Goal: Task Accomplishment & Management: Use online tool/utility

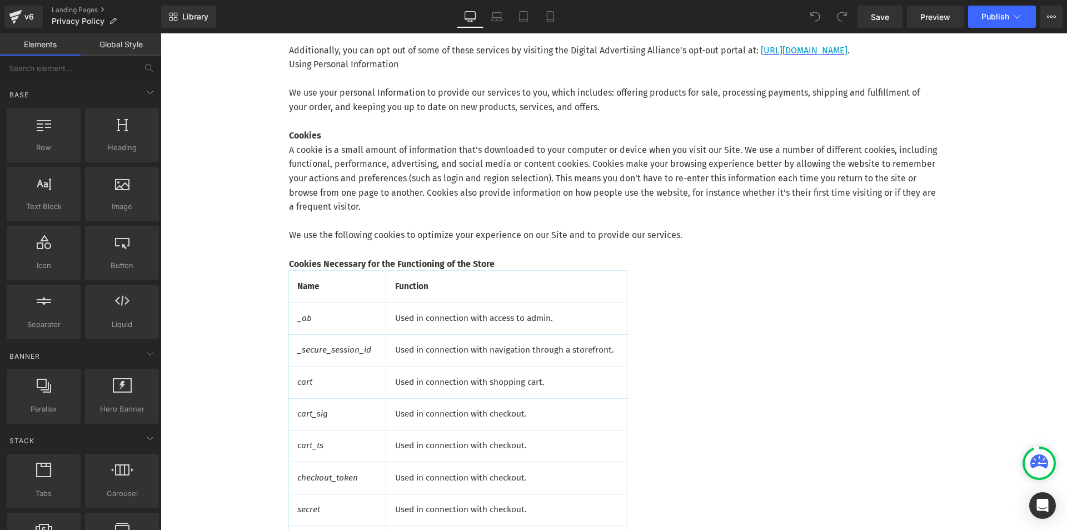
scroll to position [871, 0]
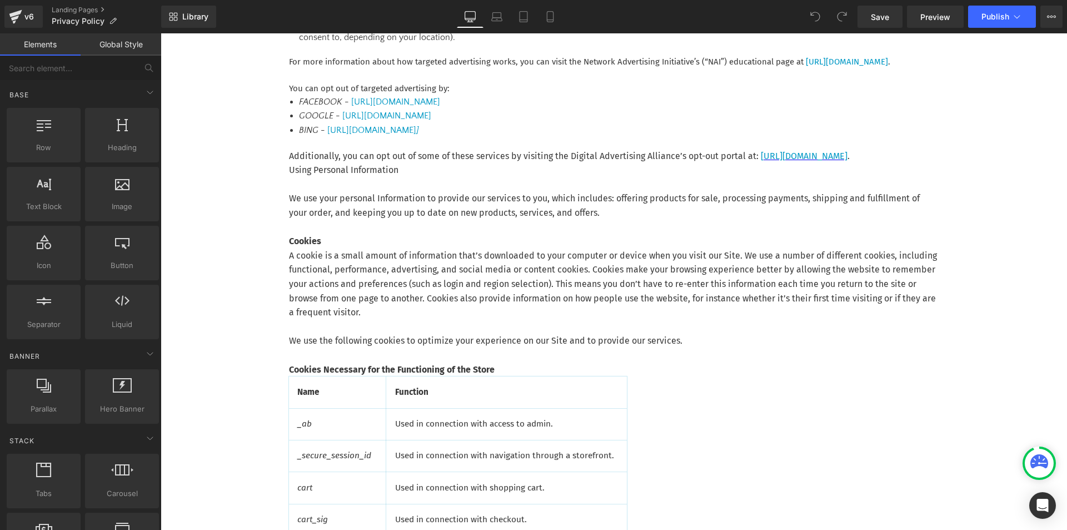
click at [410, 273] on p "A cookie is a small amount of information that’s downloaded to your computer or…" at bounding box center [614, 284] width 650 height 71
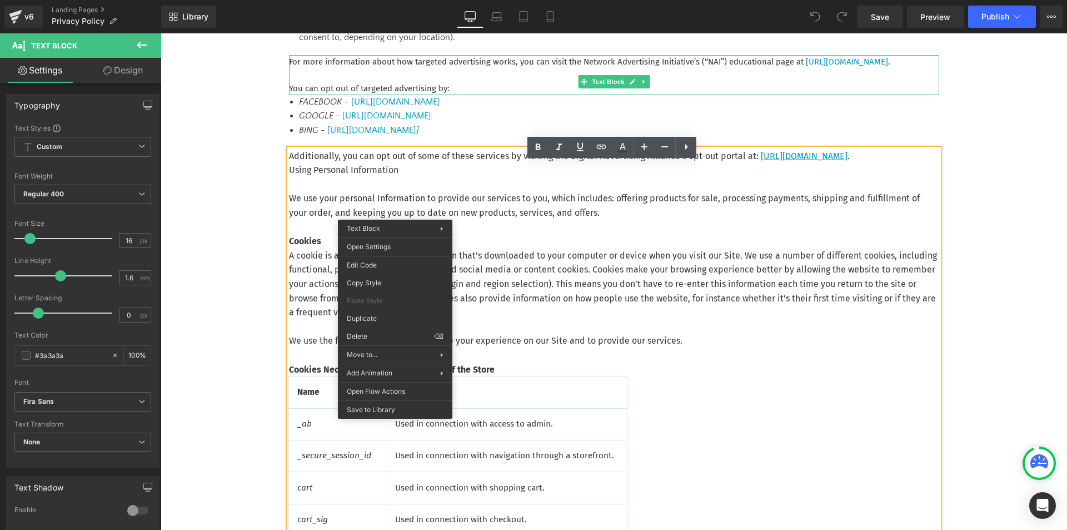
click at [397, 82] on p at bounding box center [614, 74] width 650 height 13
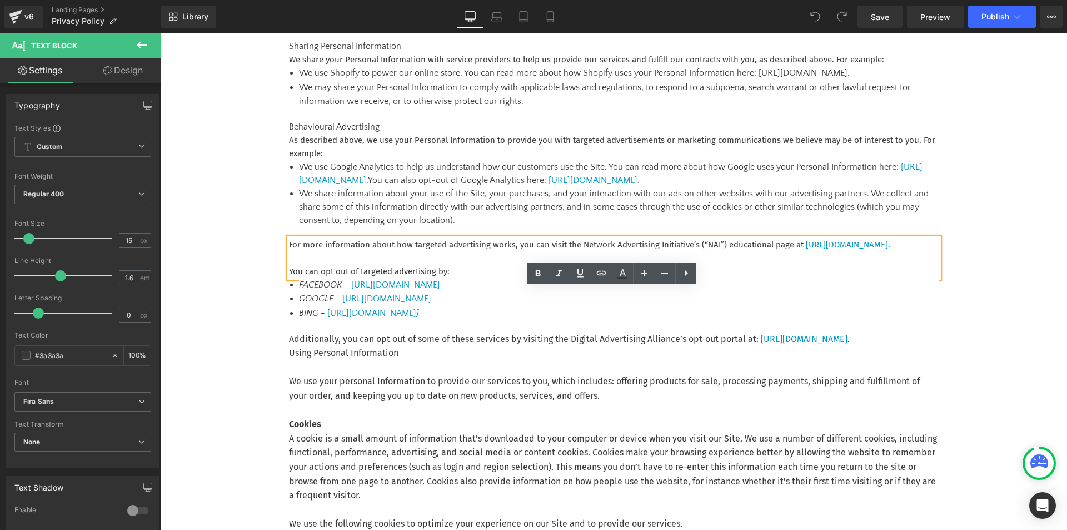
scroll to position [638, 0]
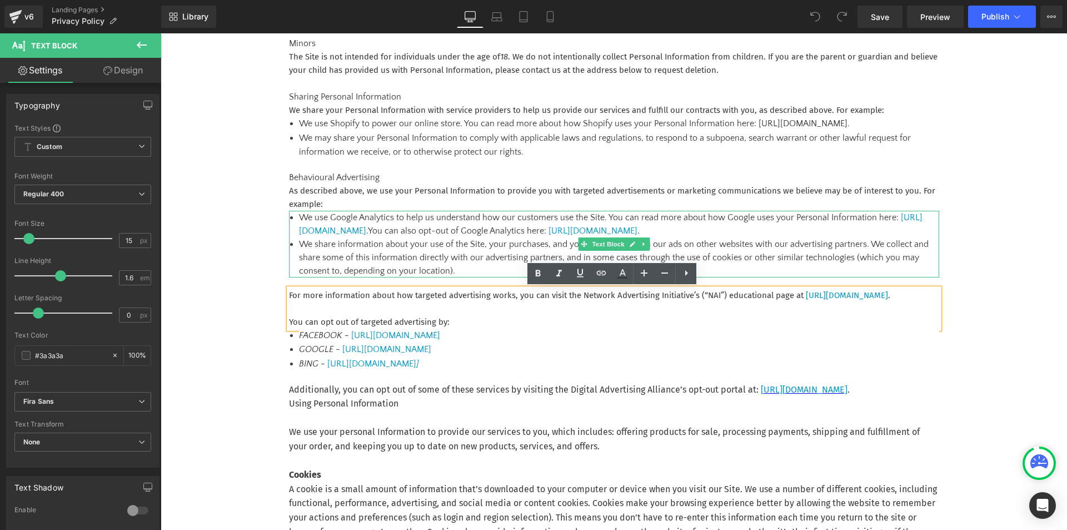
click at [518, 215] on li "We use Google Analytics to help us understand how our customers use the Site. Y…" at bounding box center [619, 224] width 640 height 27
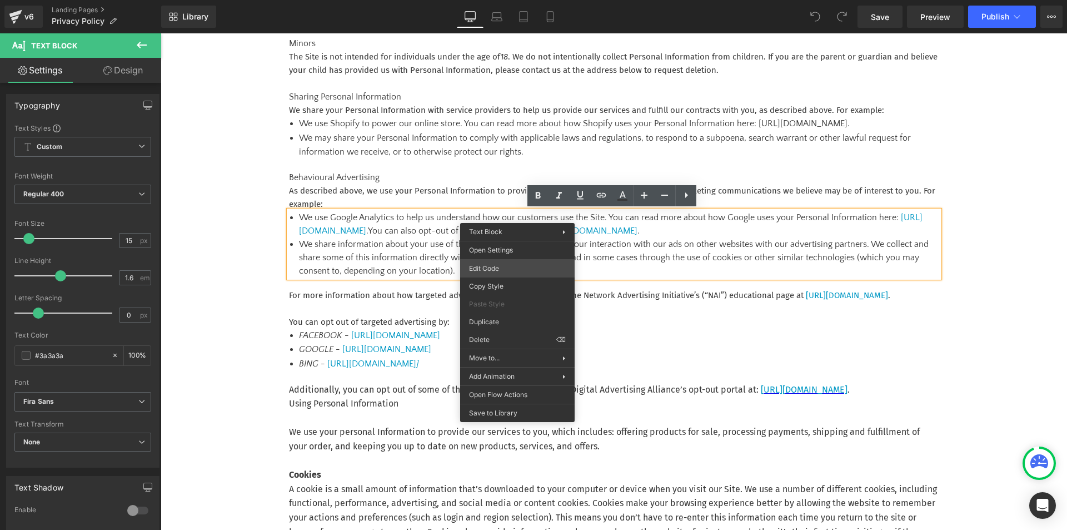
click at [495, 0] on div "You are previewing how the will restyle your page. You can not edit Elements in…" at bounding box center [533, 0] width 1067 height 0
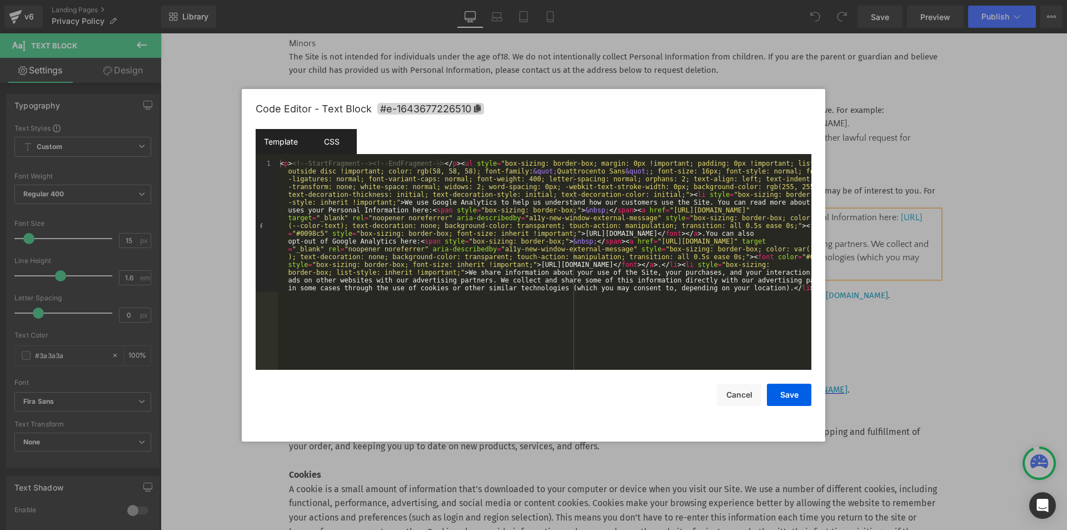
click at [319, 349] on div "CSS" at bounding box center [453, 349] width 650 height 0
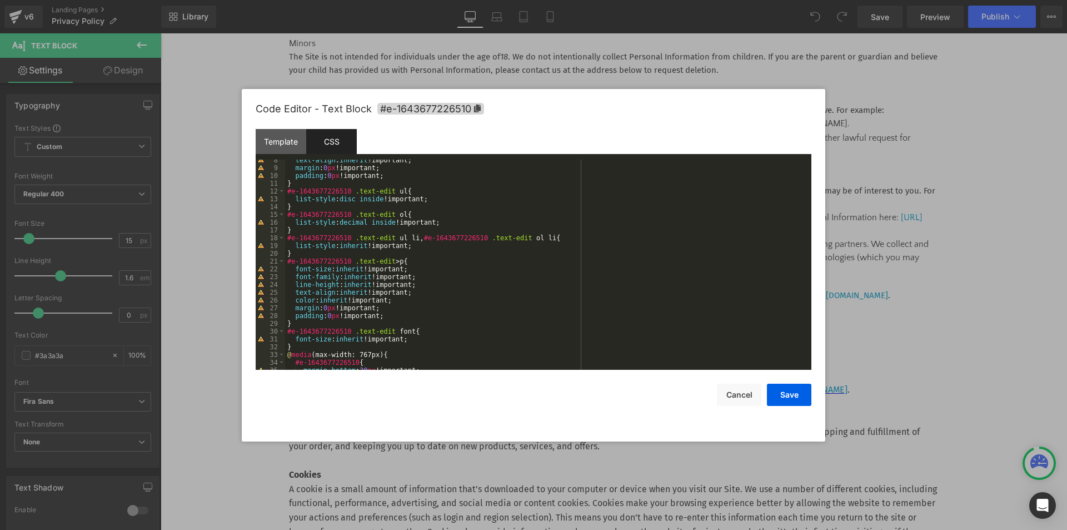
scroll to position [0, 0]
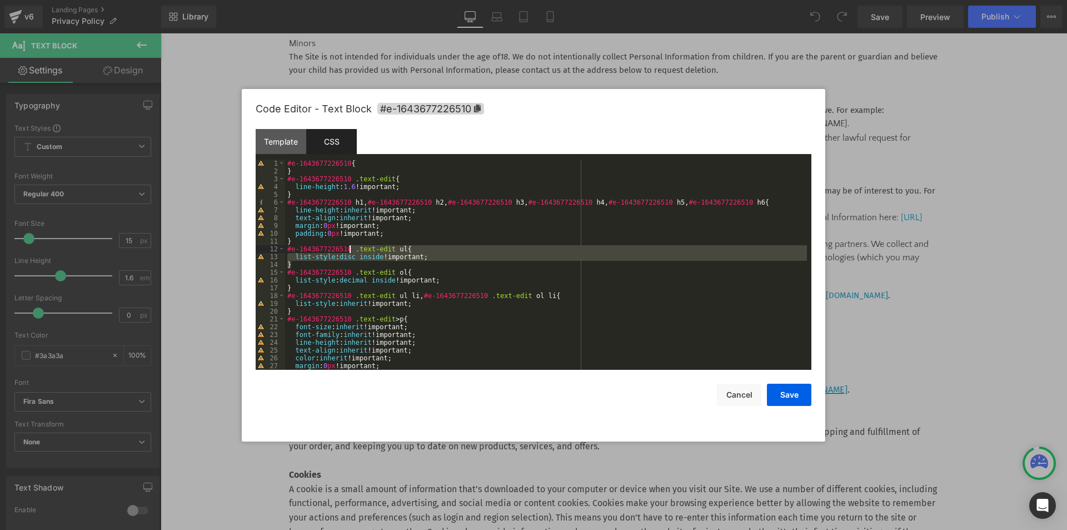
drag, startPoint x: 297, startPoint y: 261, endPoint x: 350, endPoint y: 250, distance: 53.3
click at [466, 275] on div "#e-1643677226510 { } #e-1643677226510 .text-edit { line-height : 1.6 !important…" at bounding box center [472, 281] width 12 height 13
click at [0, 0] on button "Cancel" at bounding box center [0, 0] width 0 height 0
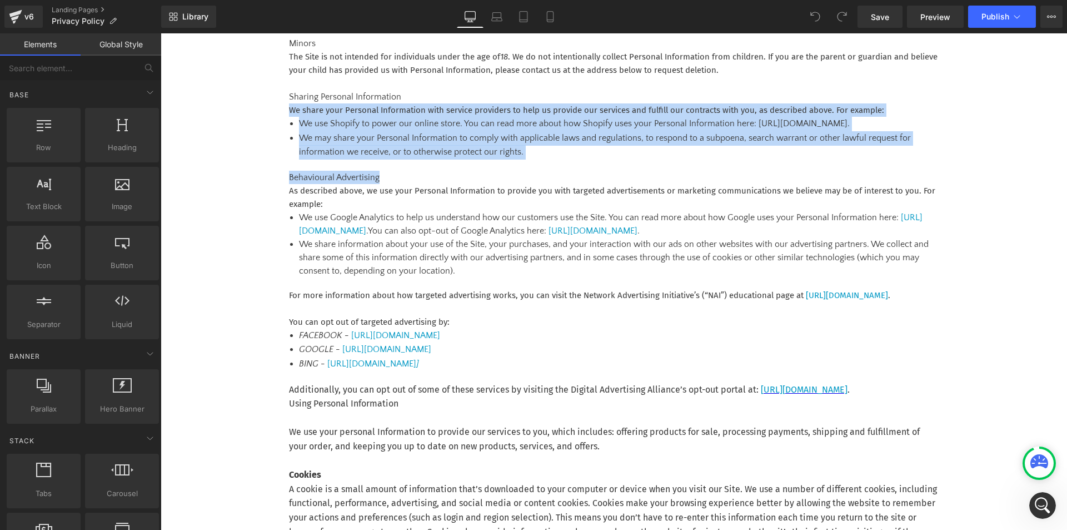
drag, startPoint x: 1063, startPoint y: 182, endPoint x: 1065, endPoint y: 92, distance: 90.6
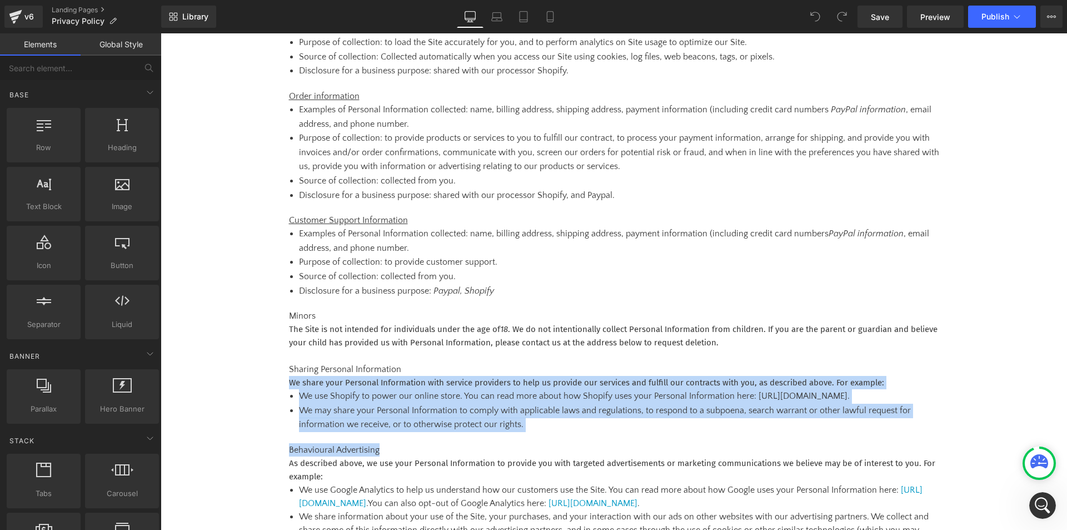
scroll to position [275, 0]
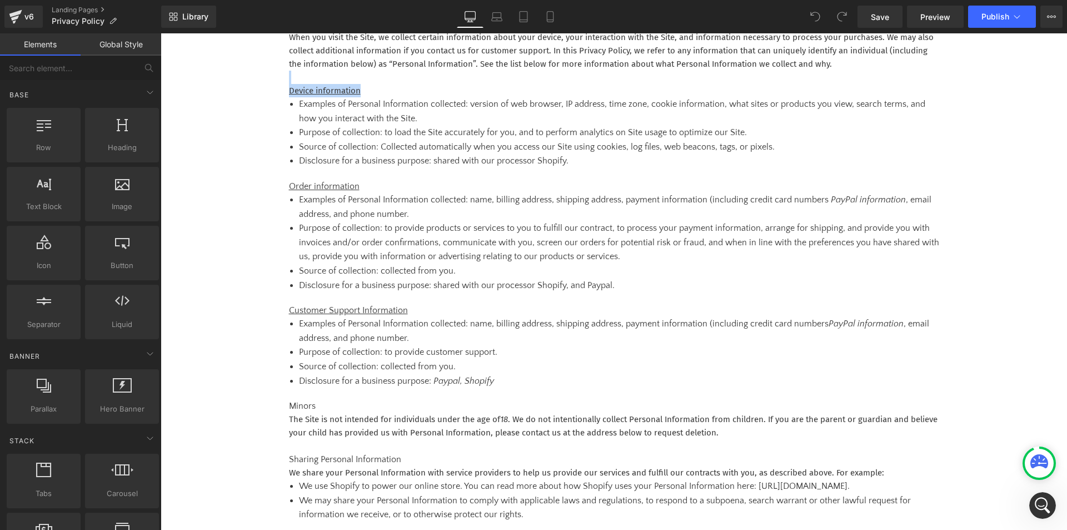
drag, startPoint x: 1057, startPoint y: 73, endPoint x: 1045, endPoint y: 68, distance: 13.9
click at [931, 21] on span "Preview" at bounding box center [936, 17] width 30 height 12
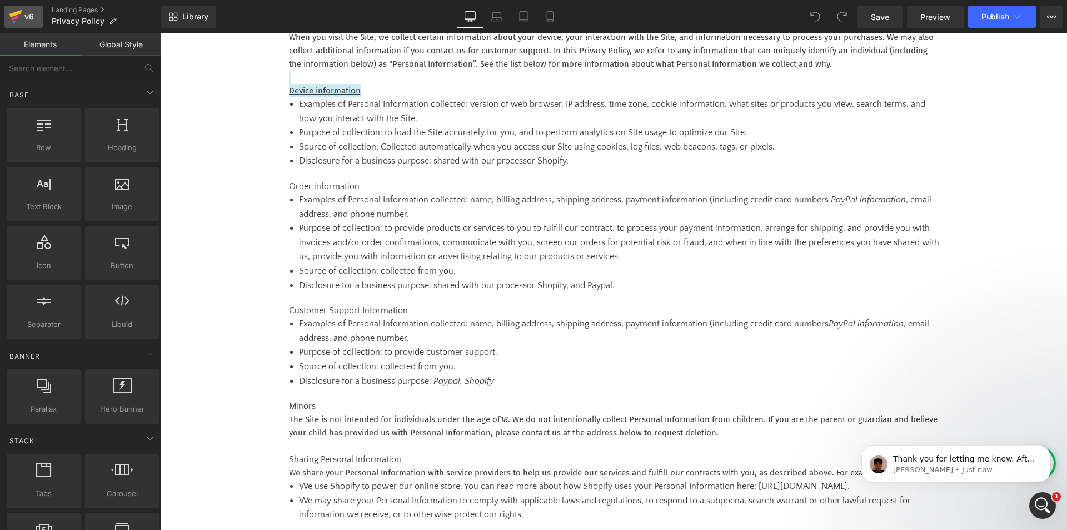
click at [22, 14] on icon at bounding box center [15, 17] width 13 height 28
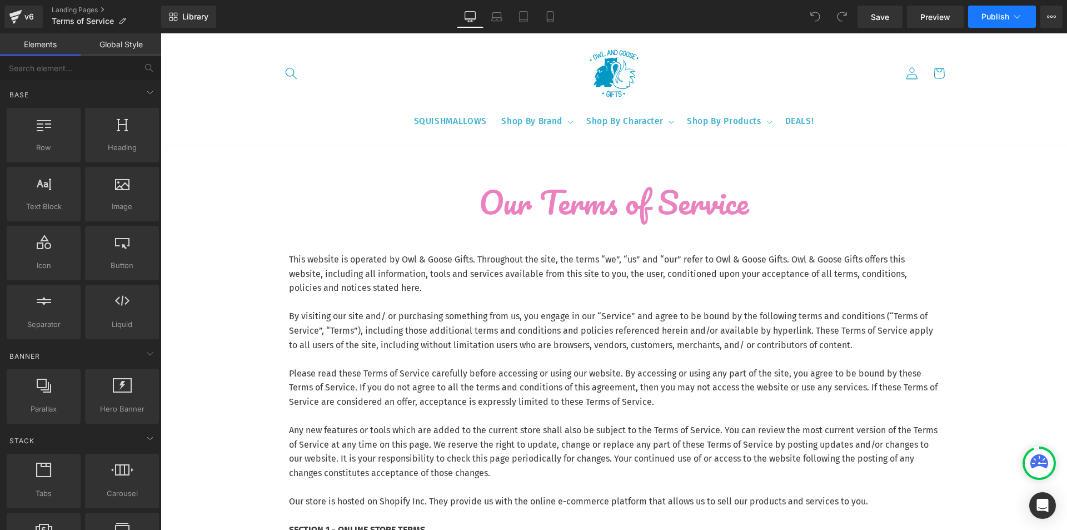
click at [1024, 11] on button "Publish" at bounding box center [1002, 17] width 68 height 22
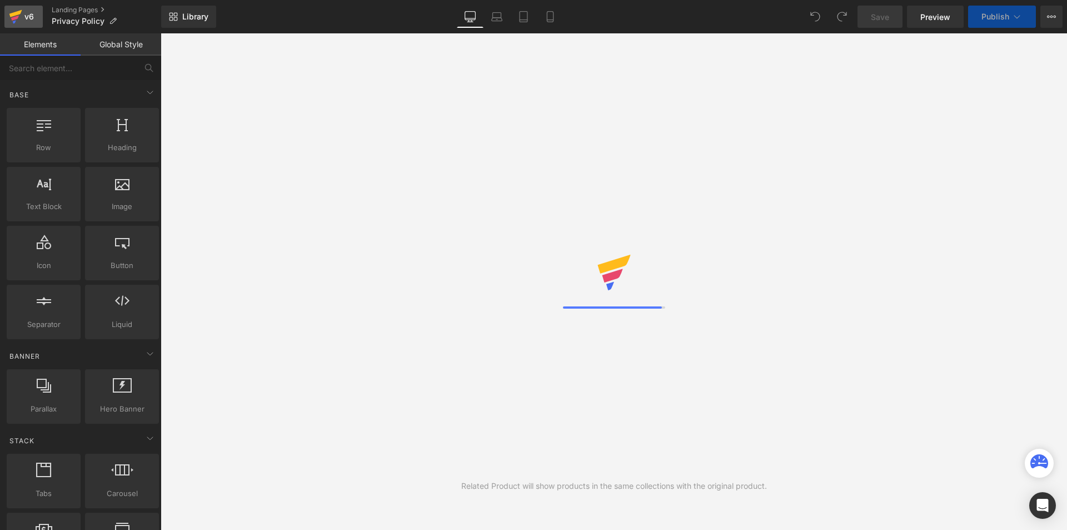
click at [29, 24] on link "v6" at bounding box center [23, 17] width 38 height 22
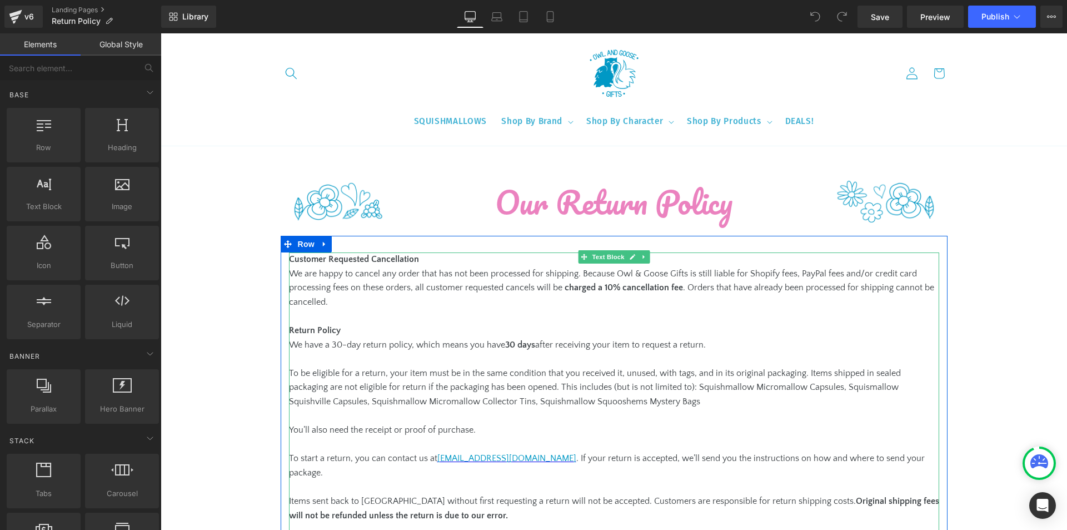
click at [456, 274] on p "﻿We are happy to cancel any order that has not been processed for shipping. Bec…" at bounding box center [614, 288] width 650 height 43
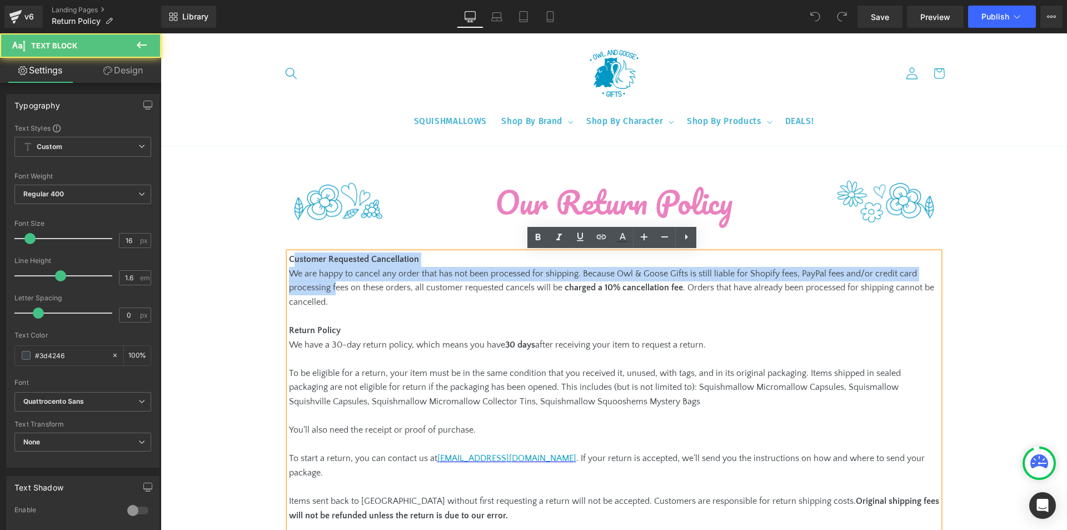
drag, startPoint x: 290, startPoint y: 257, endPoint x: 335, endPoint y: 292, distance: 57.5
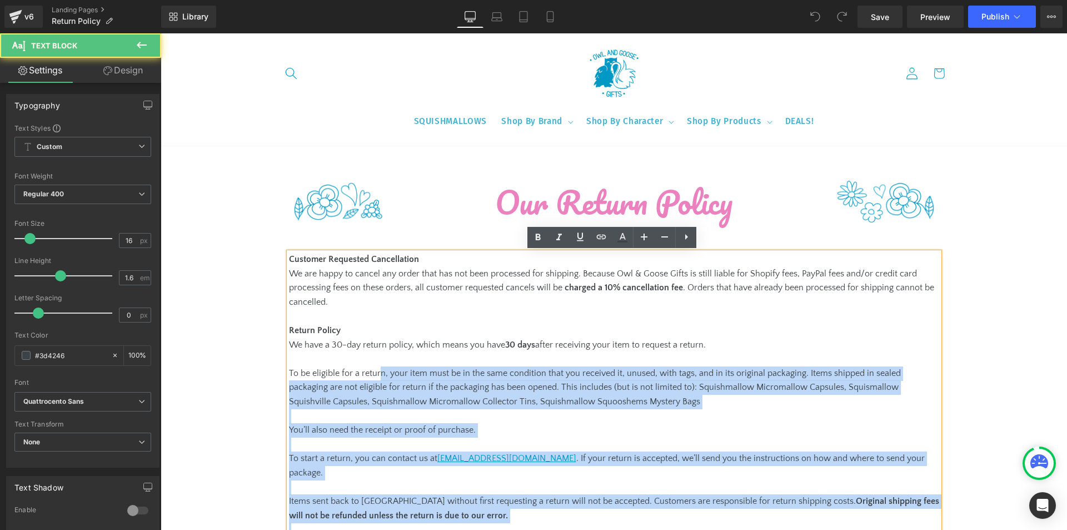
drag, startPoint x: 286, startPoint y: 259, endPoint x: 379, endPoint y: 374, distance: 148.2
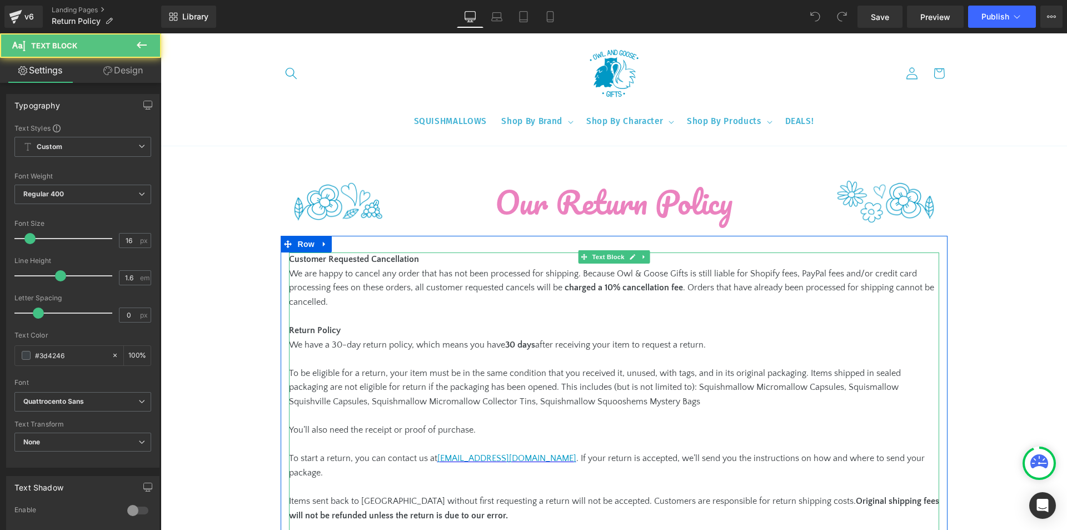
click at [293, 258] on strong "Customer Requested Cancellation" at bounding box center [354, 259] width 130 height 10
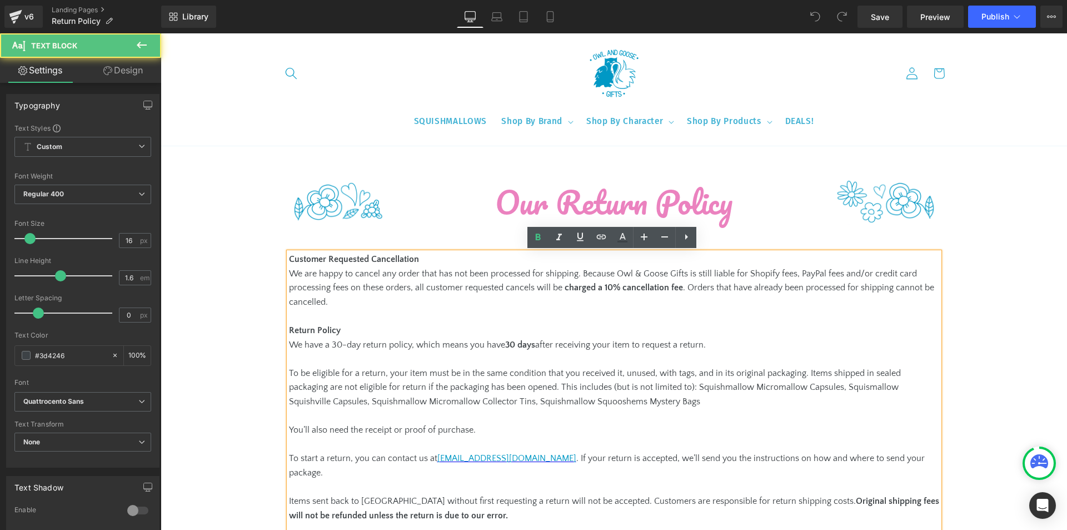
click at [406, 341] on p "We have a 30-day return policy, which means you have 30 days after receiving yo…" at bounding box center [614, 345] width 650 height 14
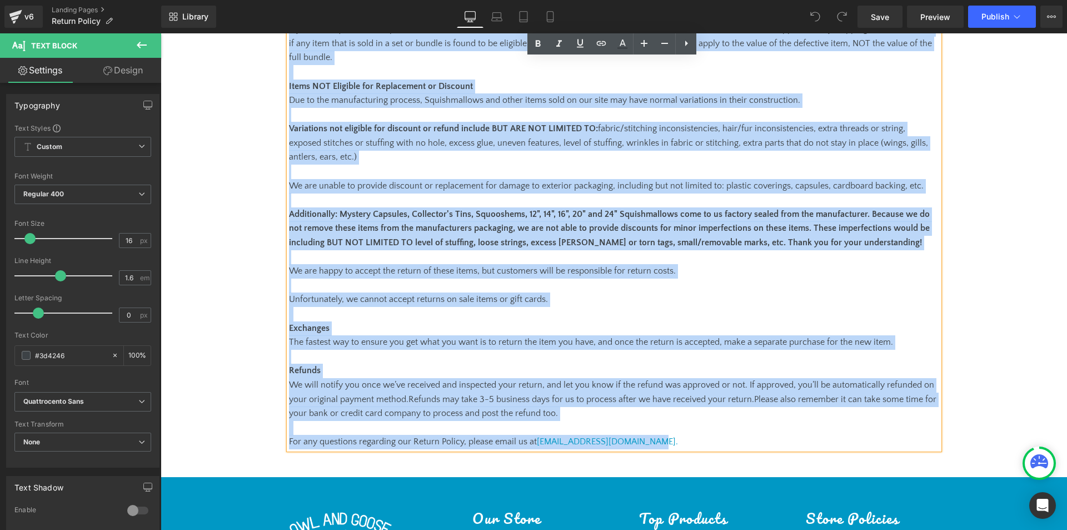
scroll to position [1007, 0]
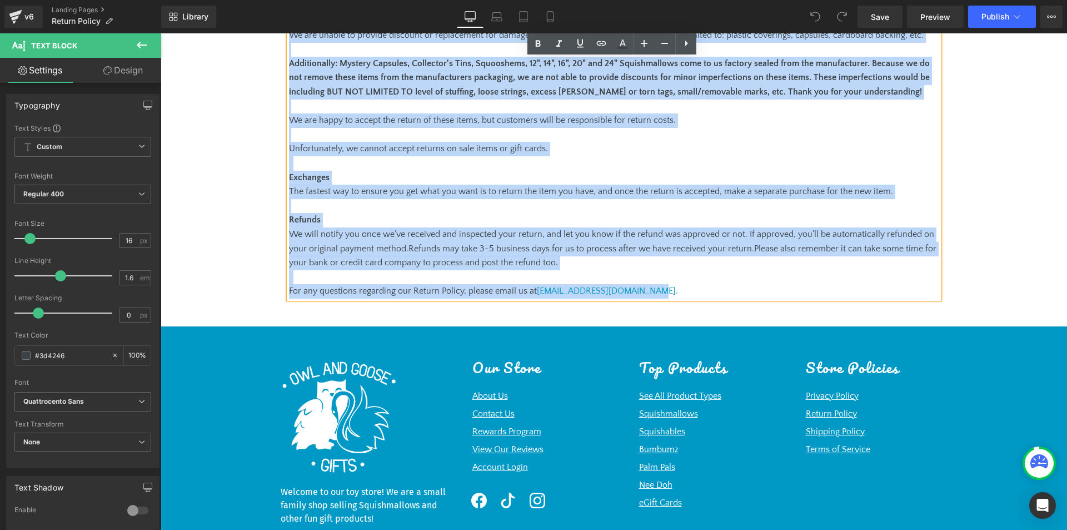
copy div "Customer Requested Cancellation ﻿We are happy to cancel any order that has not …"
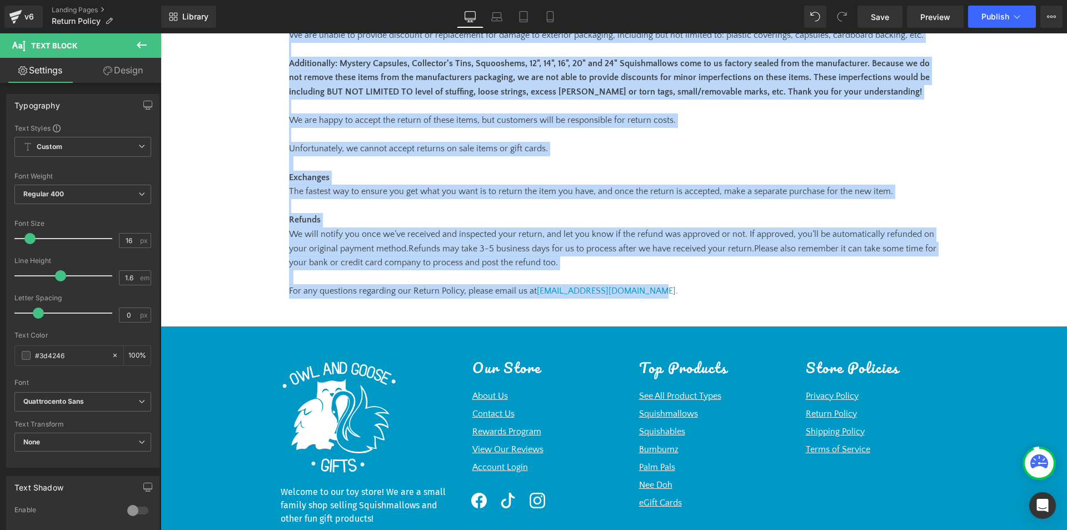
click at [727, 213] on p "Refunds" at bounding box center [614, 220] width 650 height 14
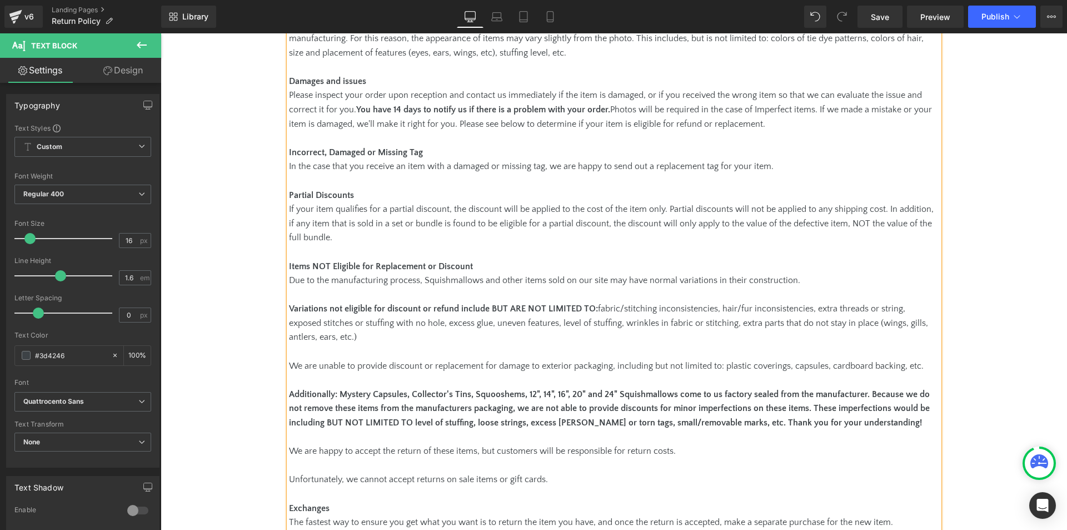
scroll to position [643, 0]
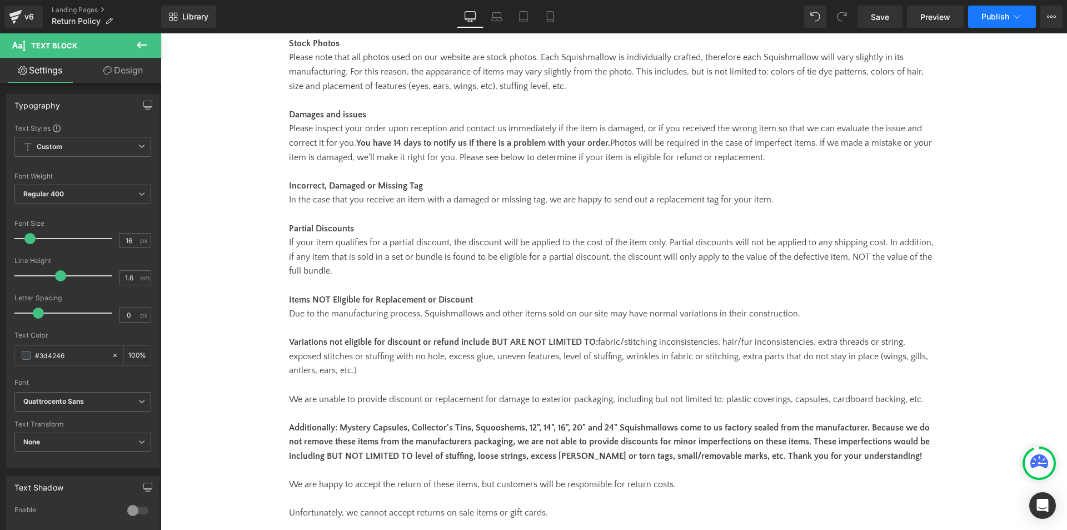
click at [1027, 22] on button "Publish" at bounding box center [1002, 17] width 68 height 22
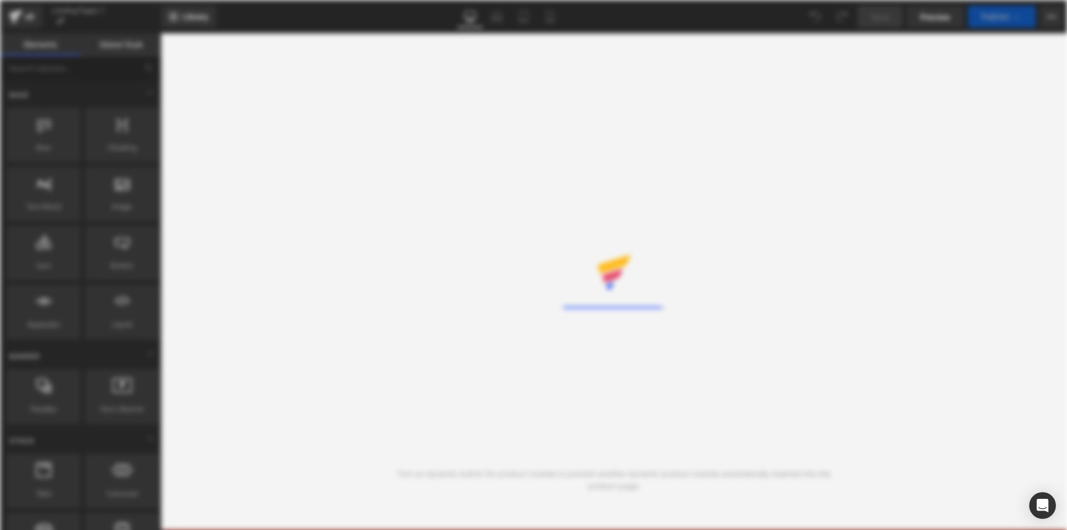
click at [306, 133] on div "Rendering Content" at bounding box center [533, 265] width 1067 height 530
click at [29, 77] on div "Loading Library" at bounding box center [533, 265] width 1067 height 530
click at [403, 153] on div "Rendering Content" at bounding box center [533, 265] width 1067 height 530
